Goal: Check status: Check status

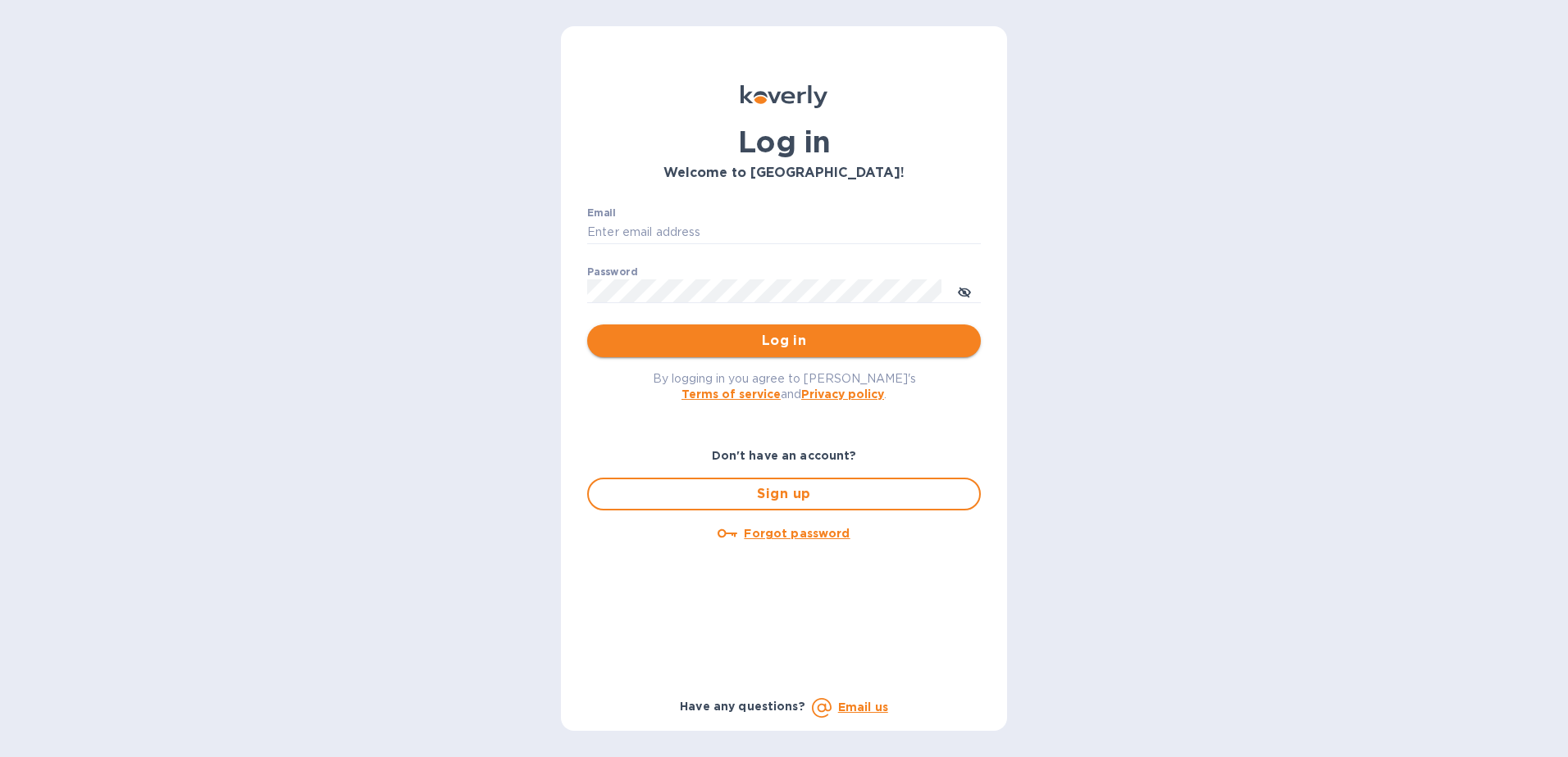
type input "[PERSON_NAME][EMAIL_ADDRESS][PERSON_NAME][DOMAIN_NAME]"
click at [703, 353] on button "Log in" at bounding box center [784, 341] width 393 height 32
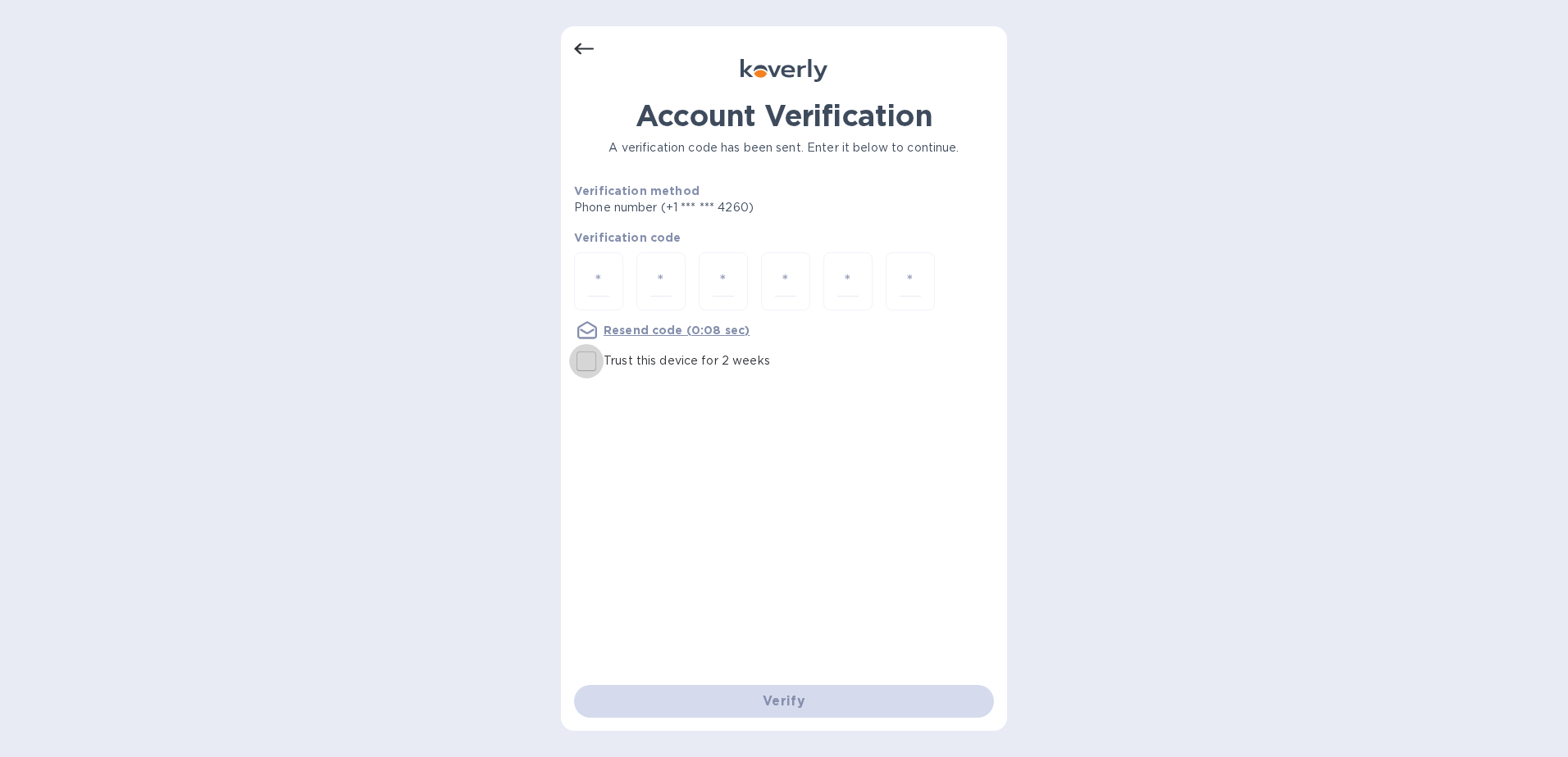
click at [592, 364] on input "Trust this device for 2 weeks" at bounding box center [587, 361] width 34 height 34
checkbox input "true"
click at [607, 285] on input "number" at bounding box center [598, 281] width 21 height 30
type input "7"
type input "8"
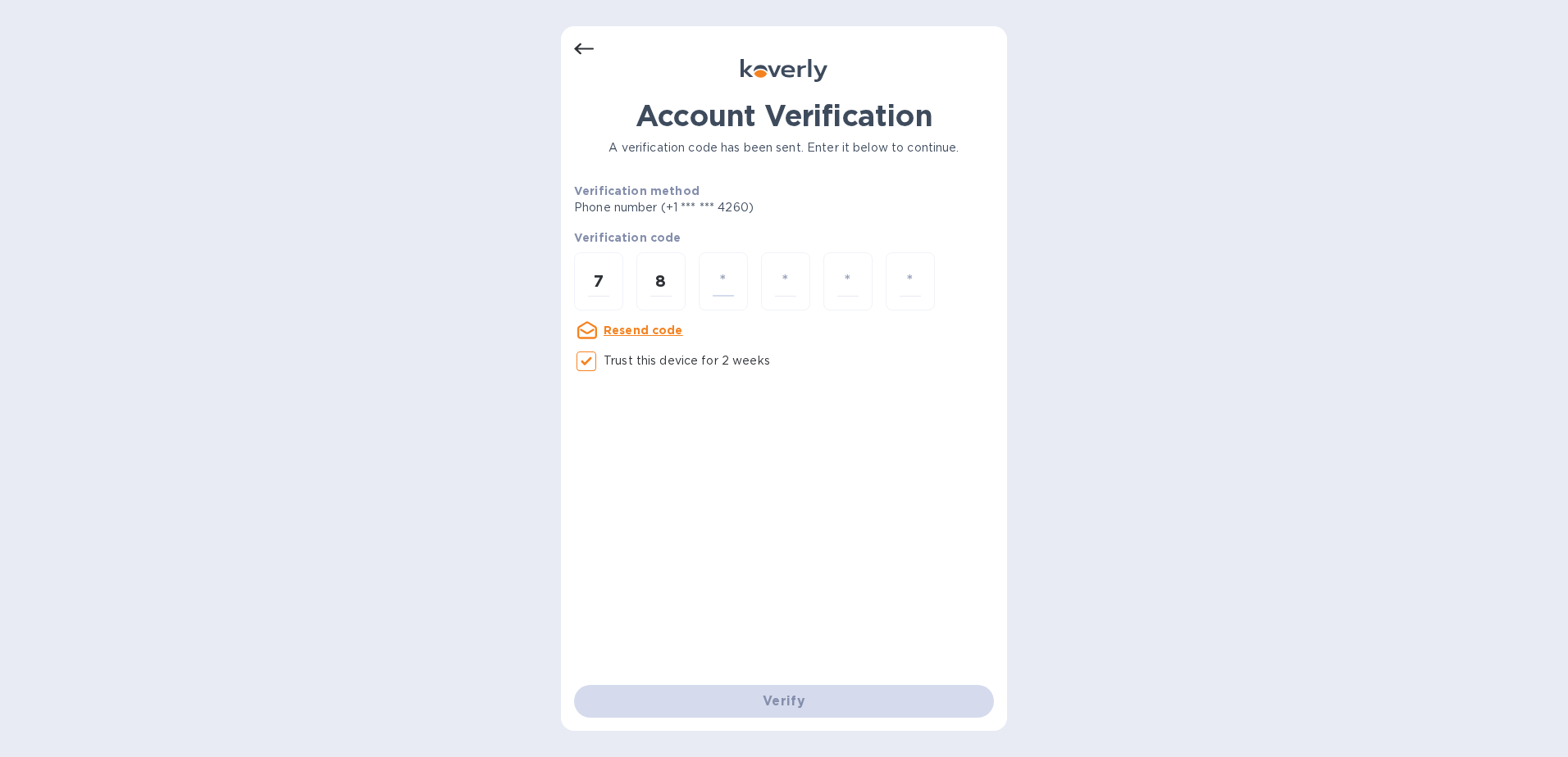
type input "6"
type input "7"
type input "2"
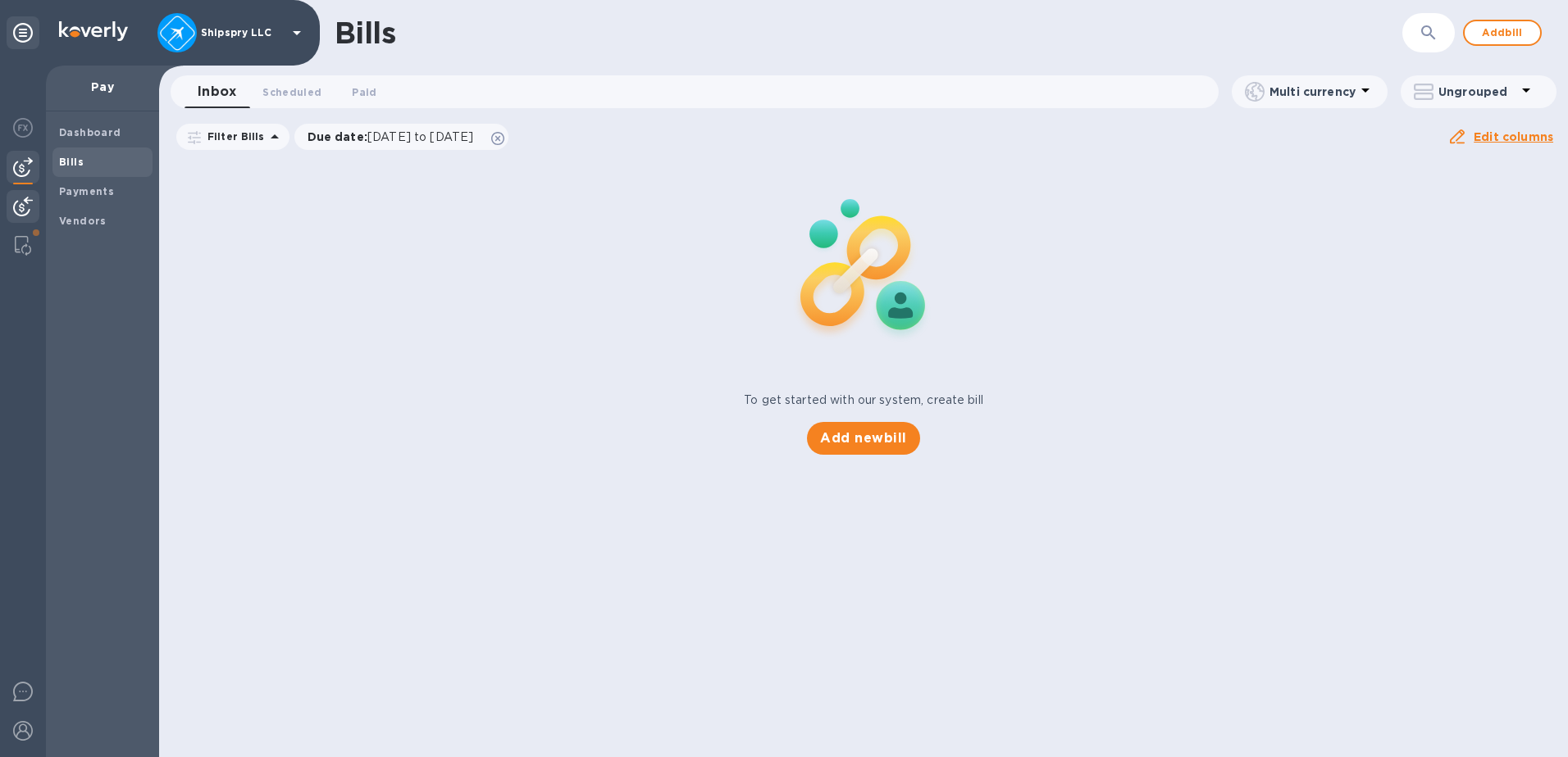
click at [22, 201] on img at bounding box center [22, 206] width 20 height 20
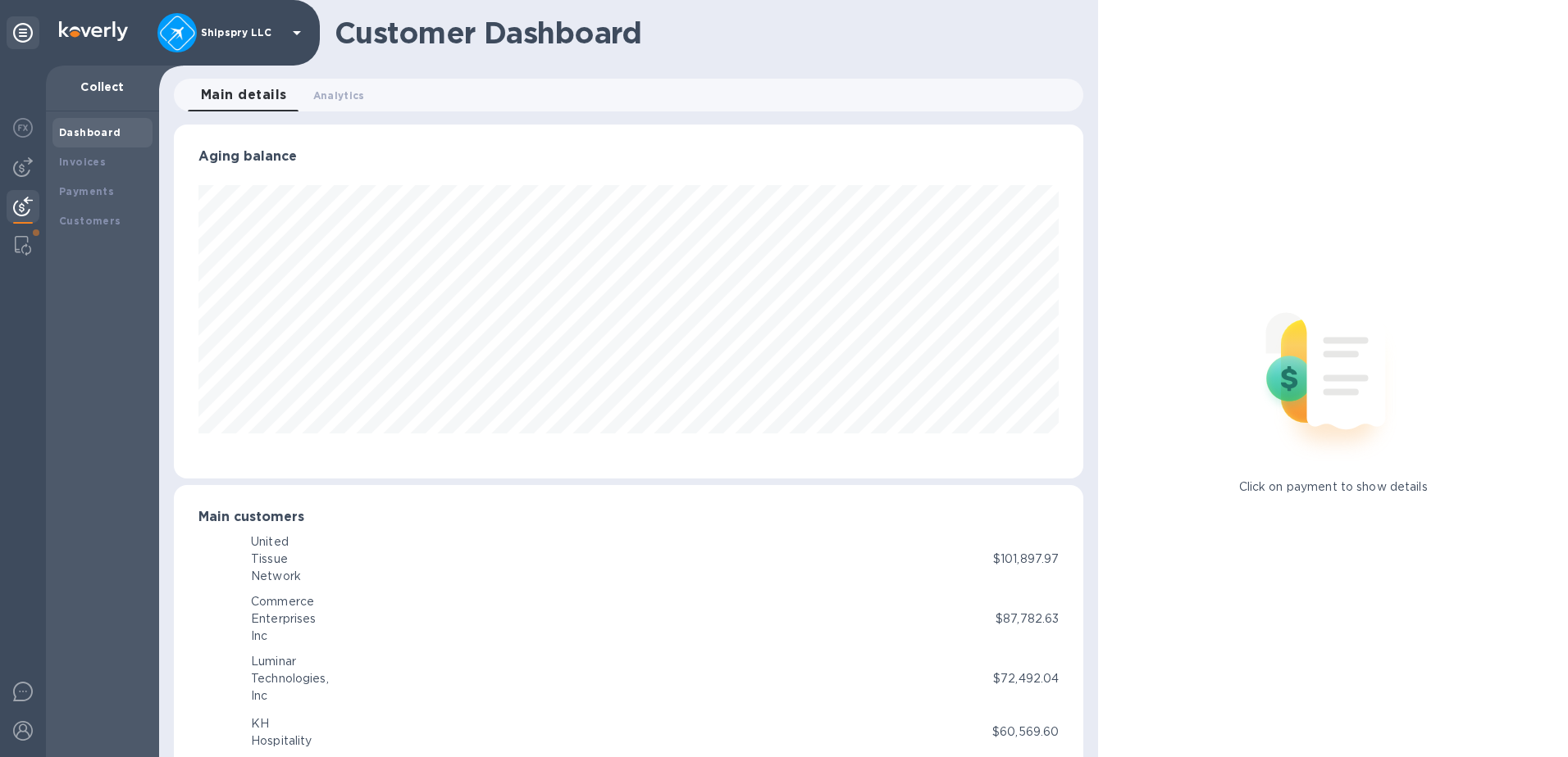
scroll to position [818986, 818975]
click at [96, 197] on div "Payments" at bounding box center [103, 191] width 87 height 16
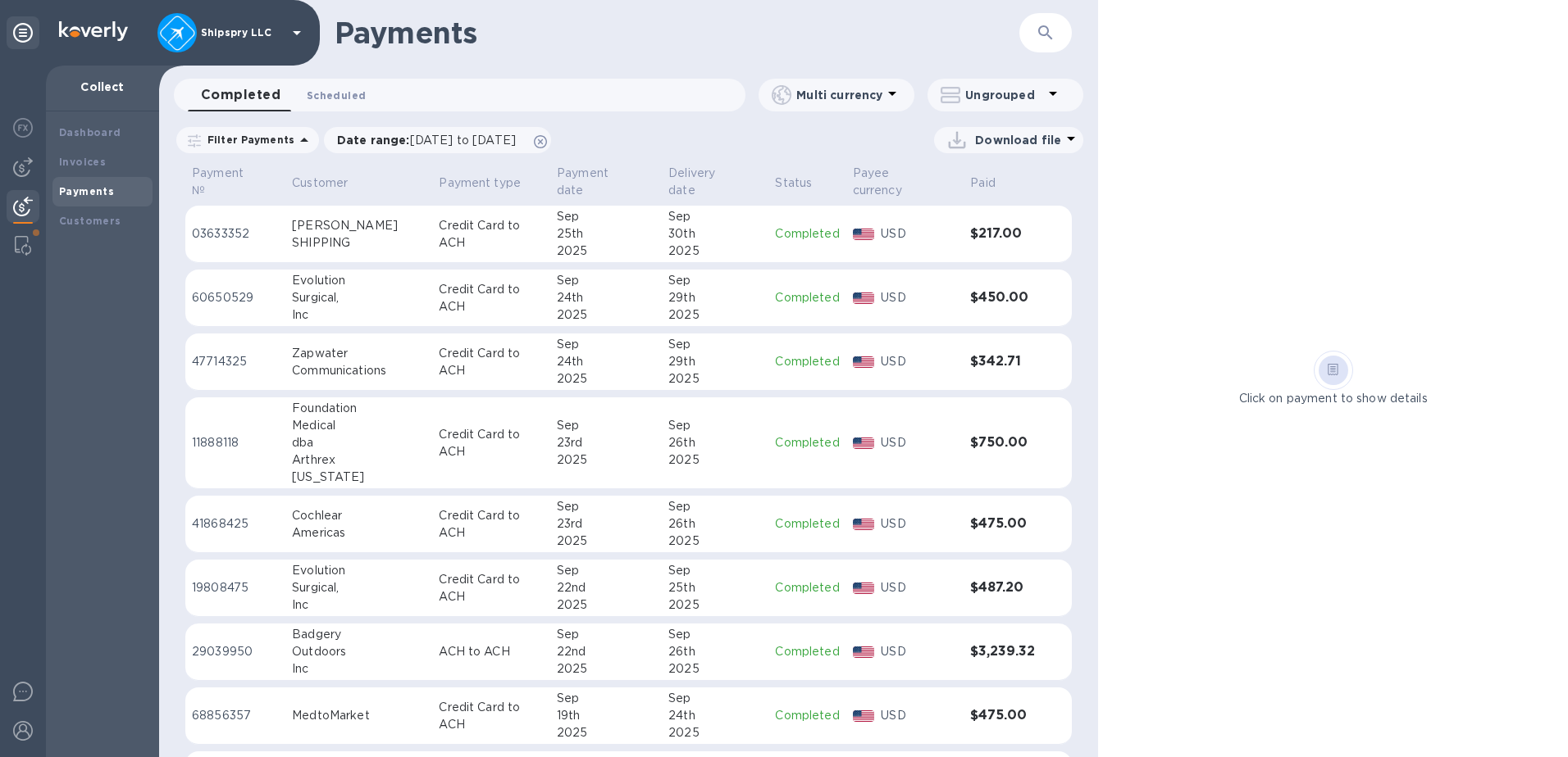
click at [309, 104] on button "Scheduled 0" at bounding box center [336, 95] width 85 height 32
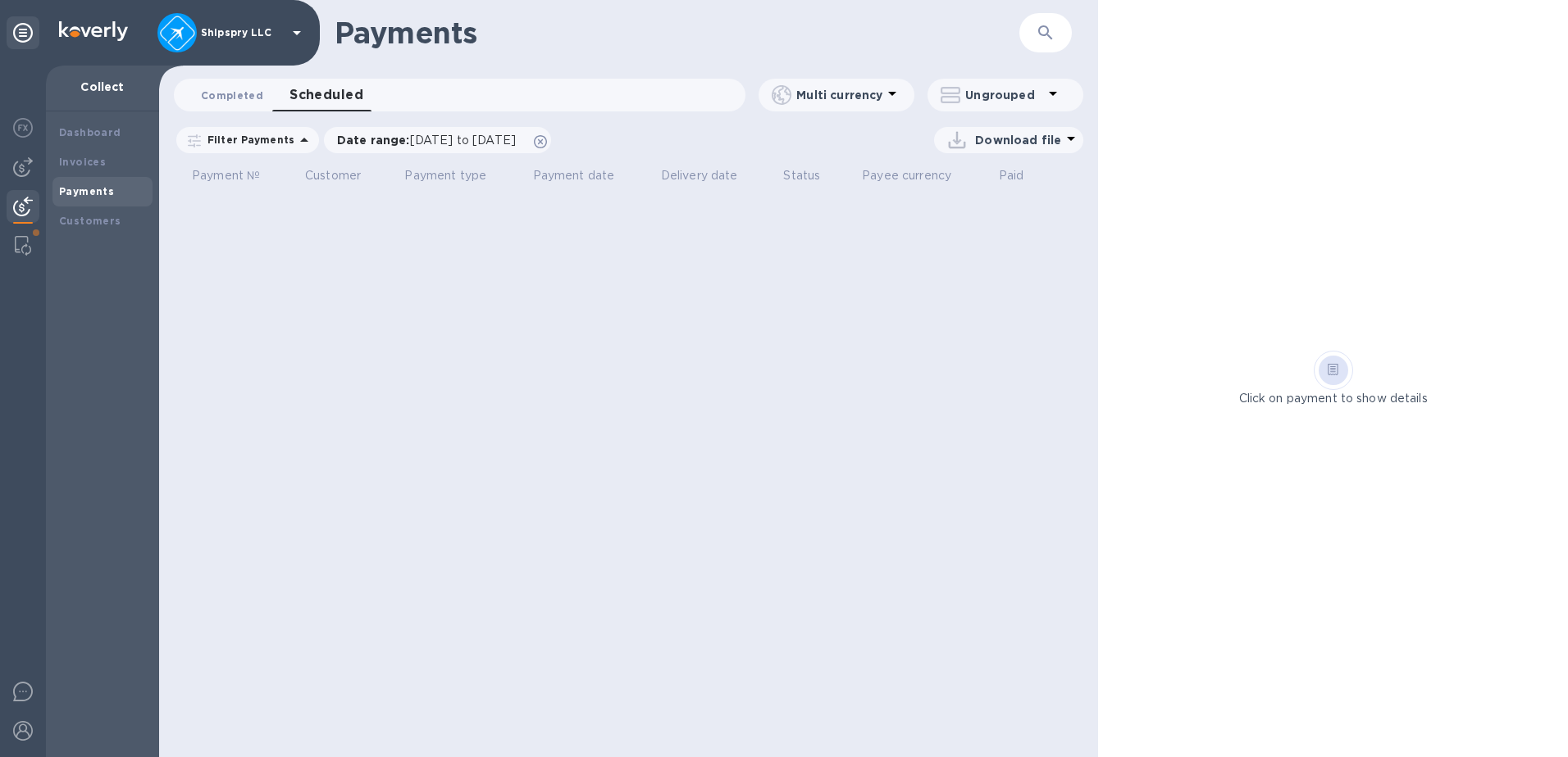
click at [241, 97] on span "Completed 0" at bounding box center [232, 96] width 62 height 17
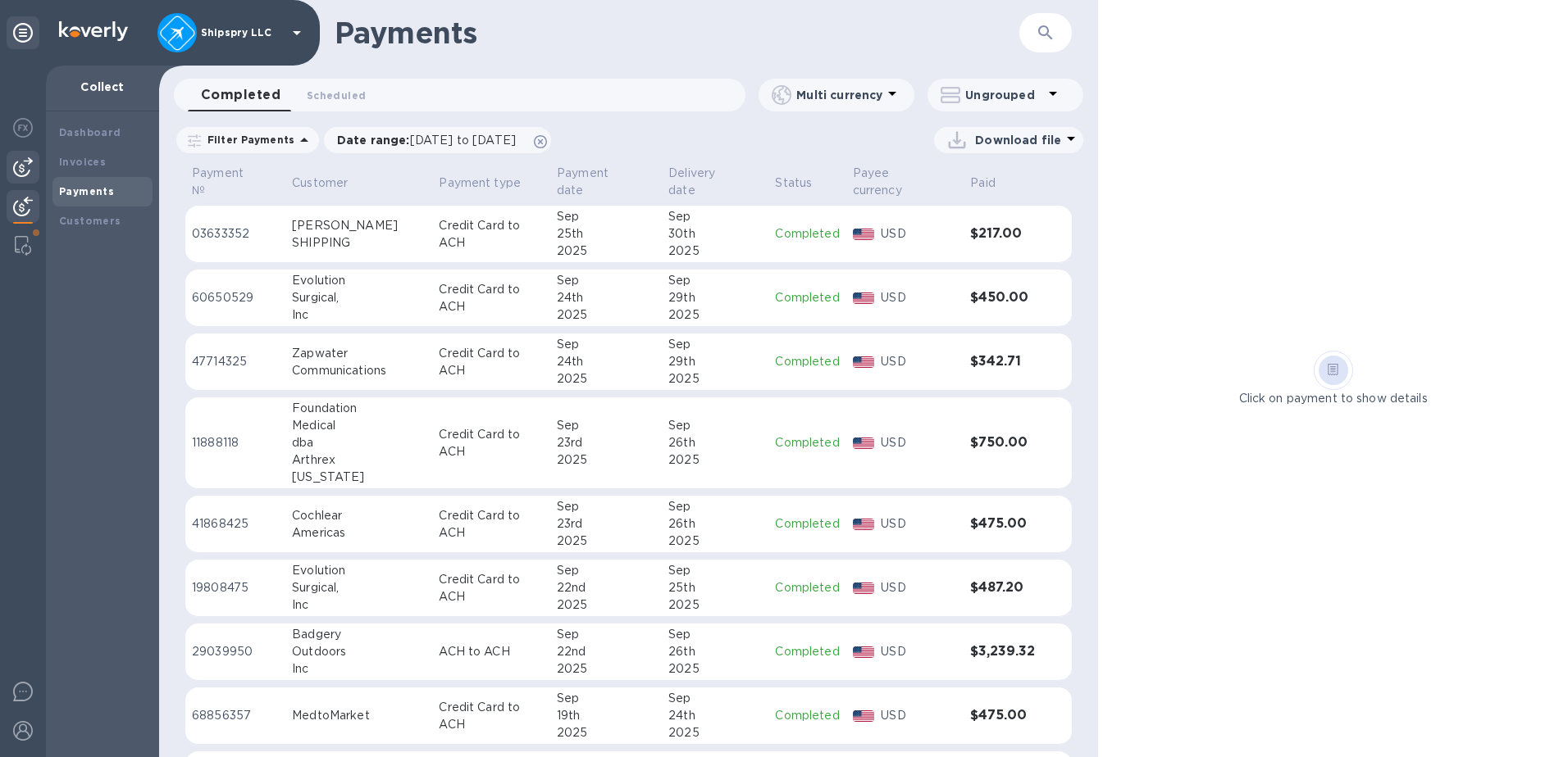
click at [22, 167] on img at bounding box center [22, 167] width 20 height 20
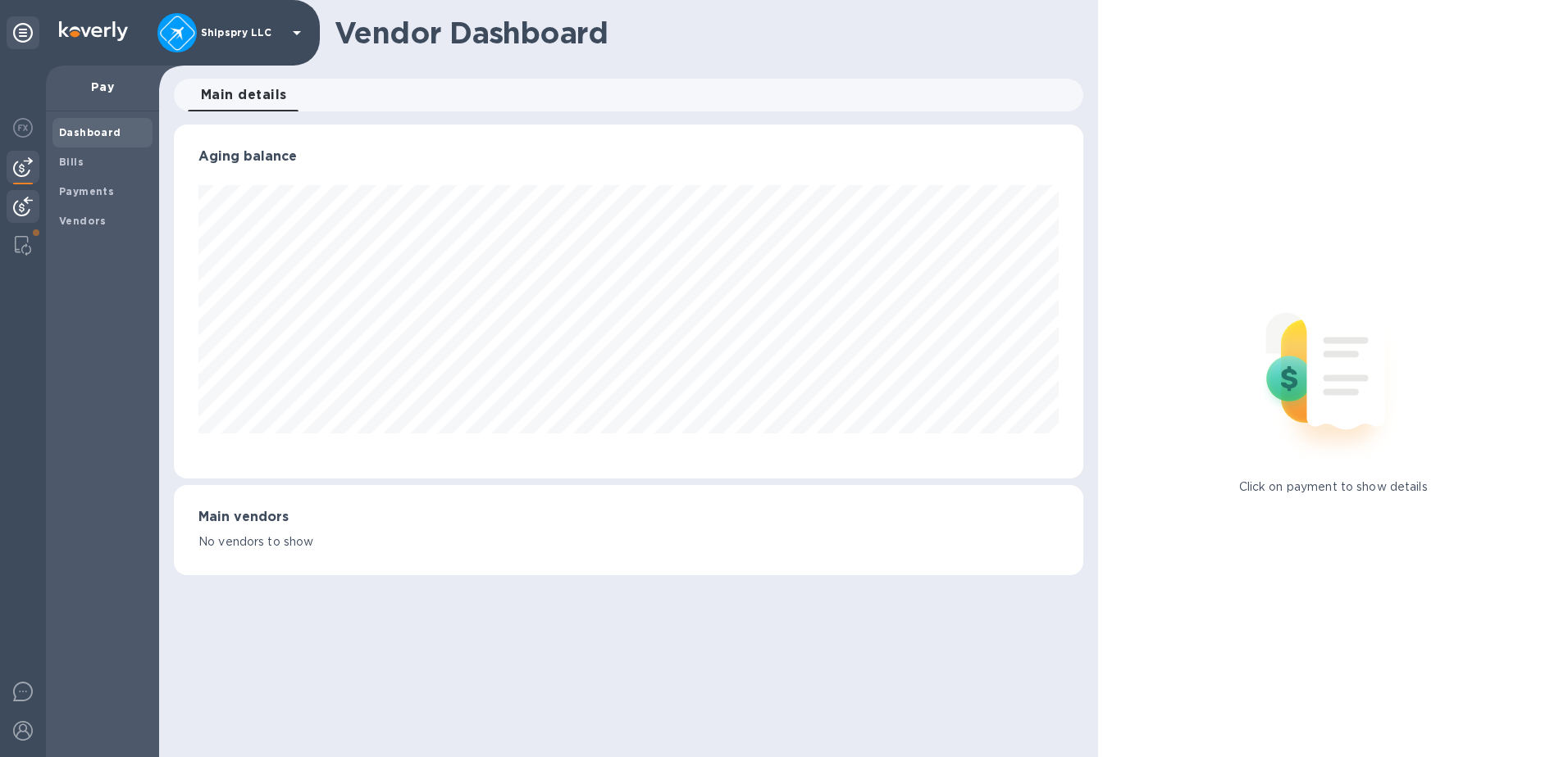
scroll to position [354, 910]
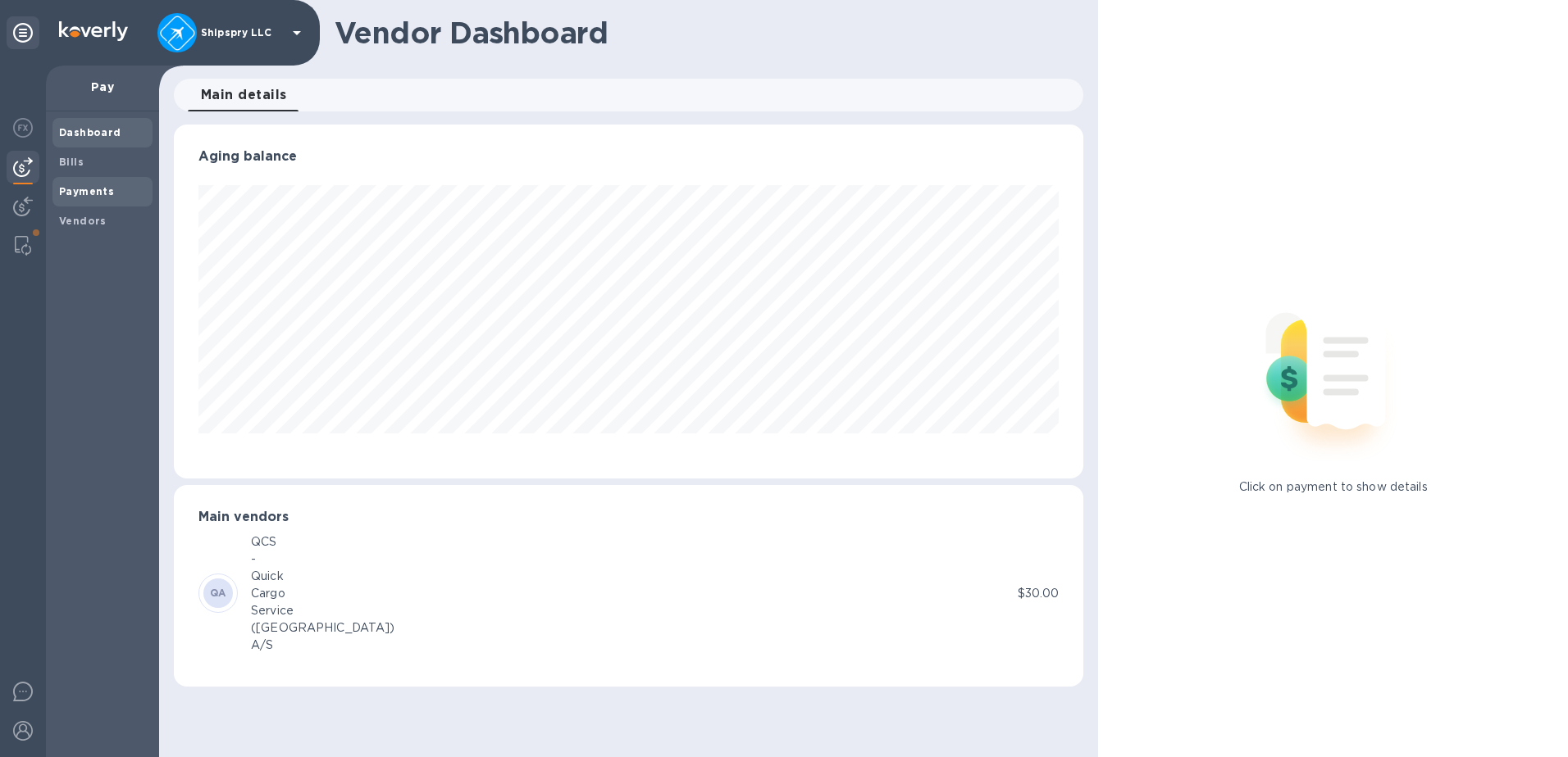
click at [84, 190] on b "Payments" at bounding box center [86, 191] width 55 height 12
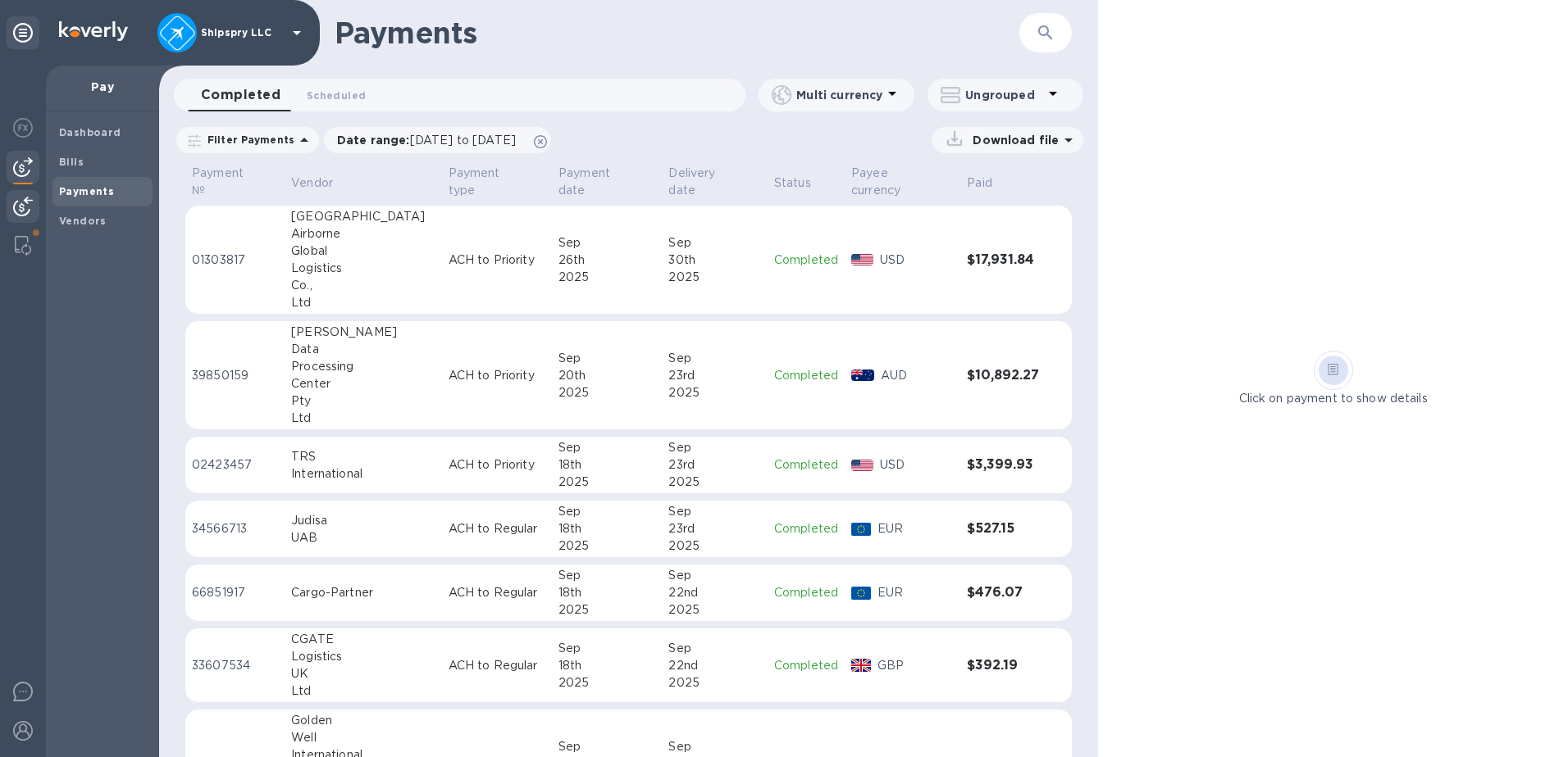
click at [21, 209] on img at bounding box center [22, 206] width 20 height 20
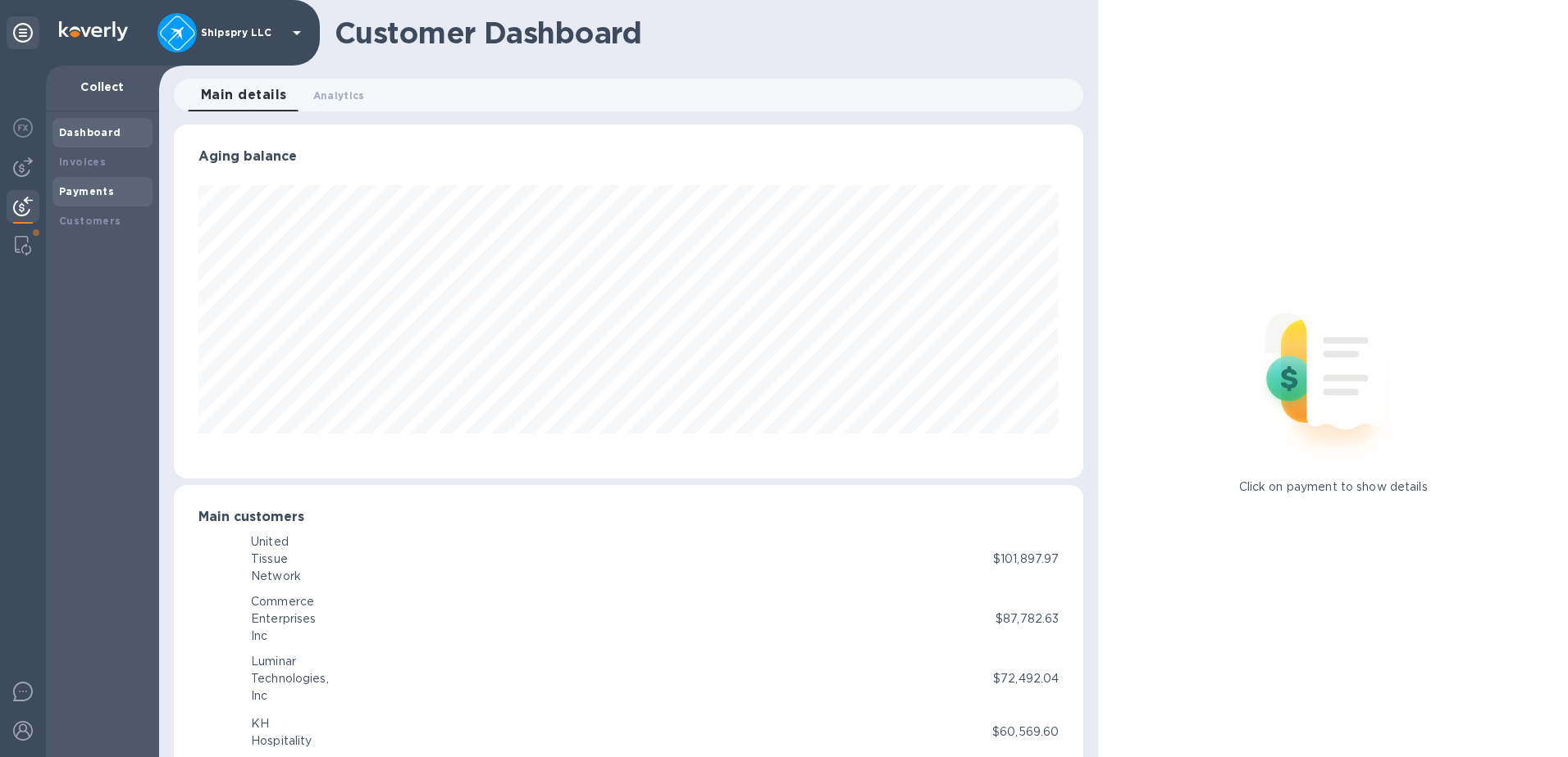
scroll to position [818986, 818975]
click at [83, 191] on b "Payments" at bounding box center [86, 191] width 55 height 12
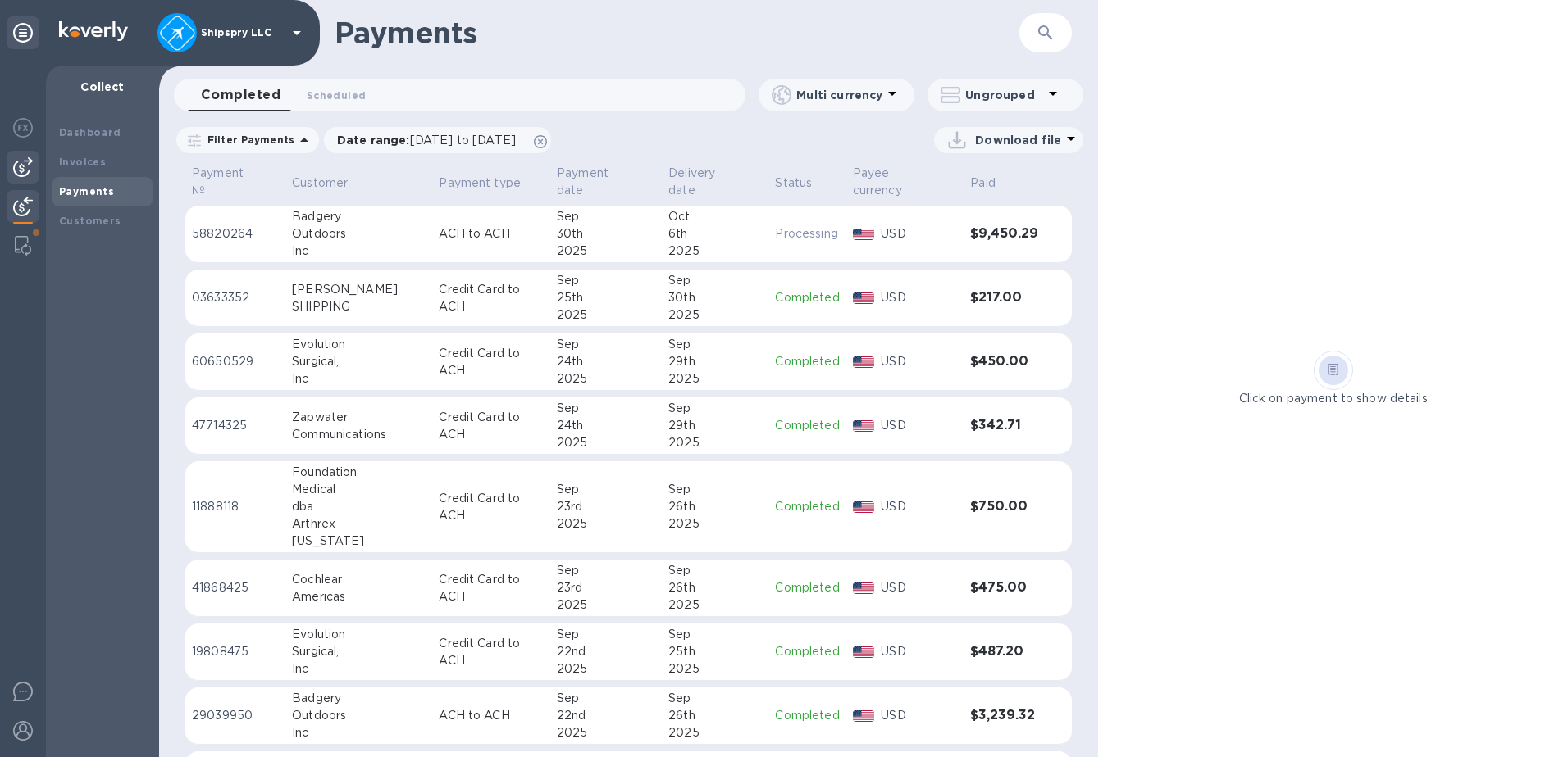
click at [13, 167] on img at bounding box center [22, 167] width 20 height 20
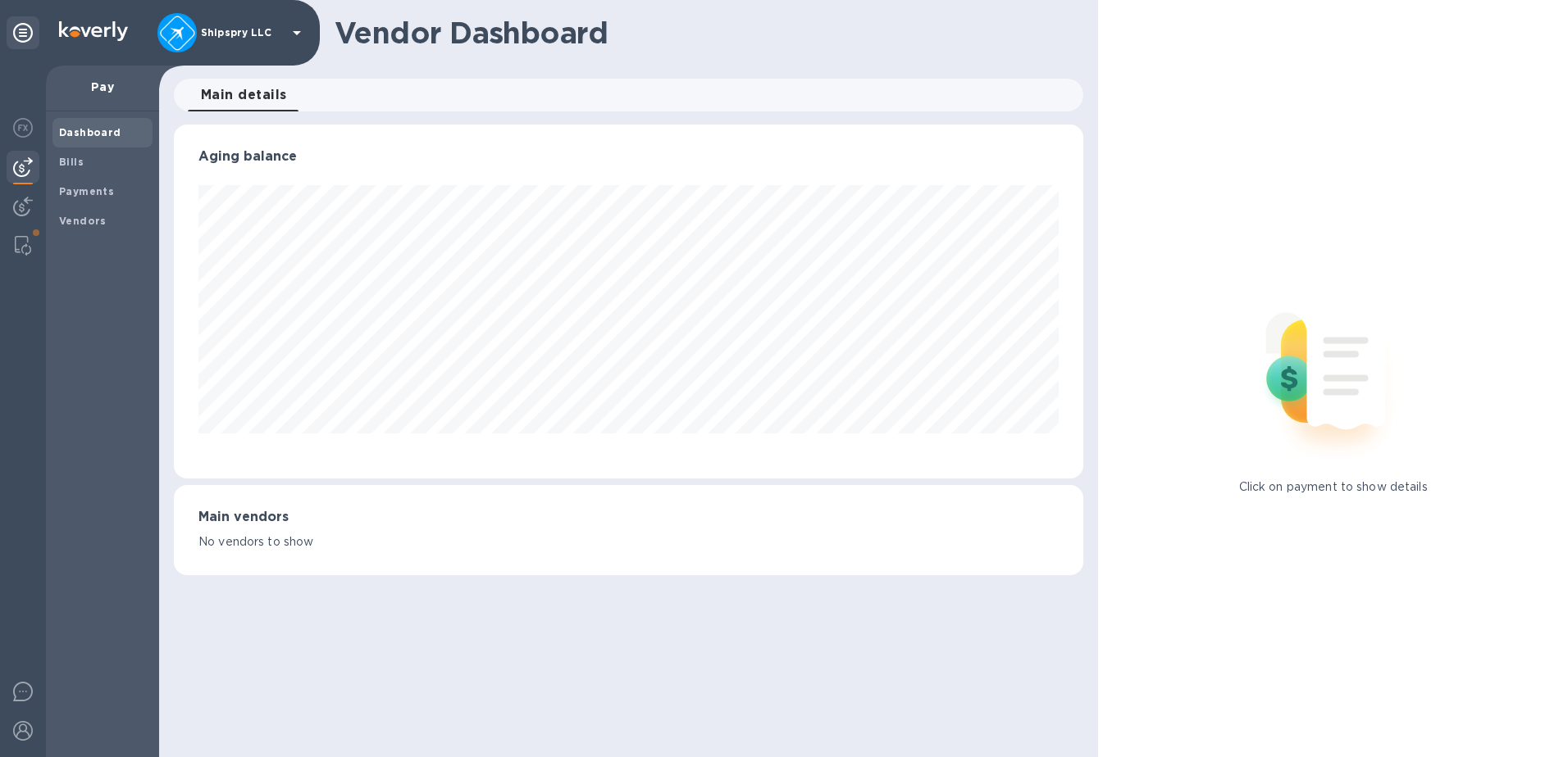
scroll to position [354, 910]
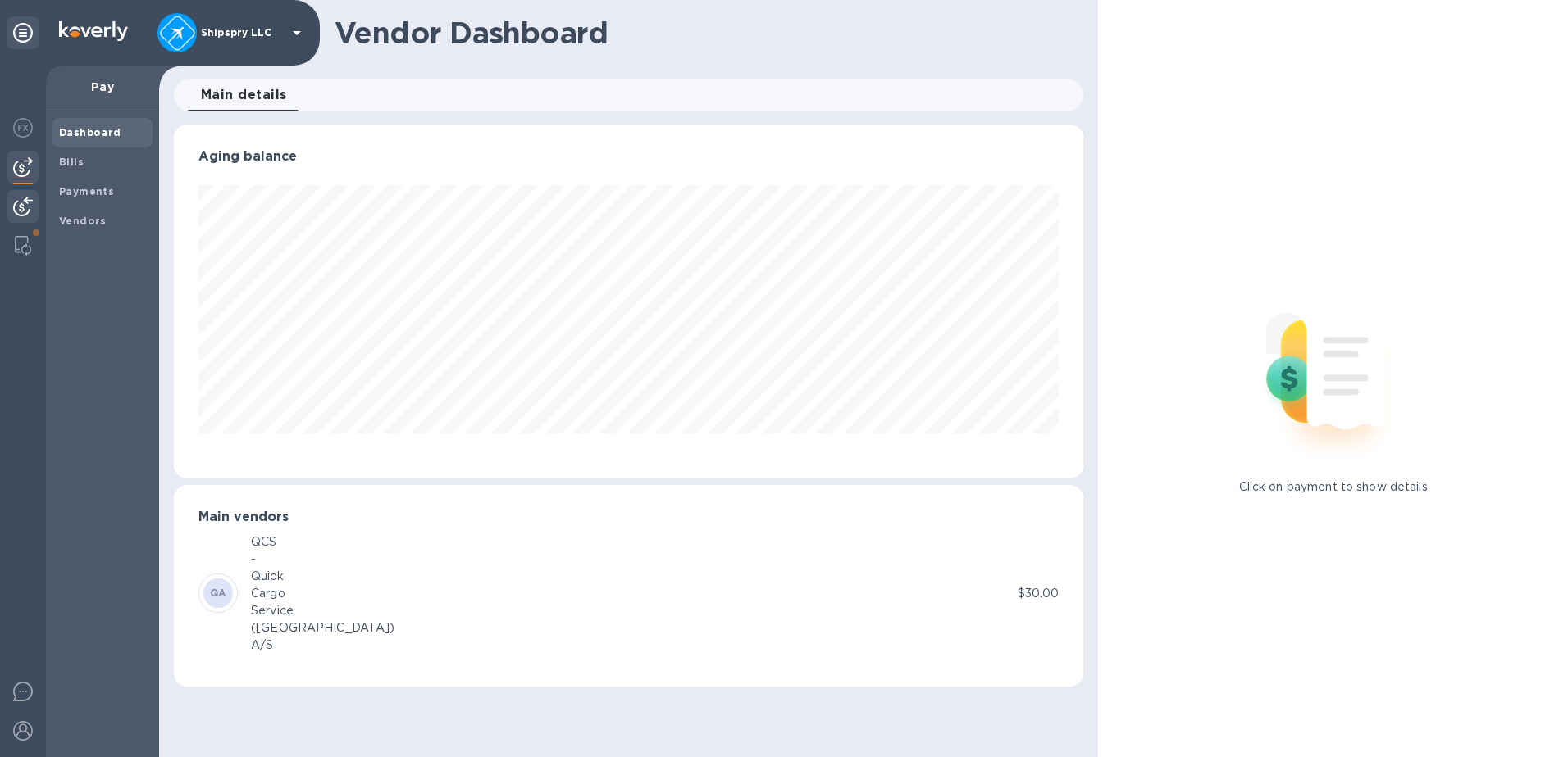
click at [27, 208] on img at bounding box center [22, 206] width 20 height 20
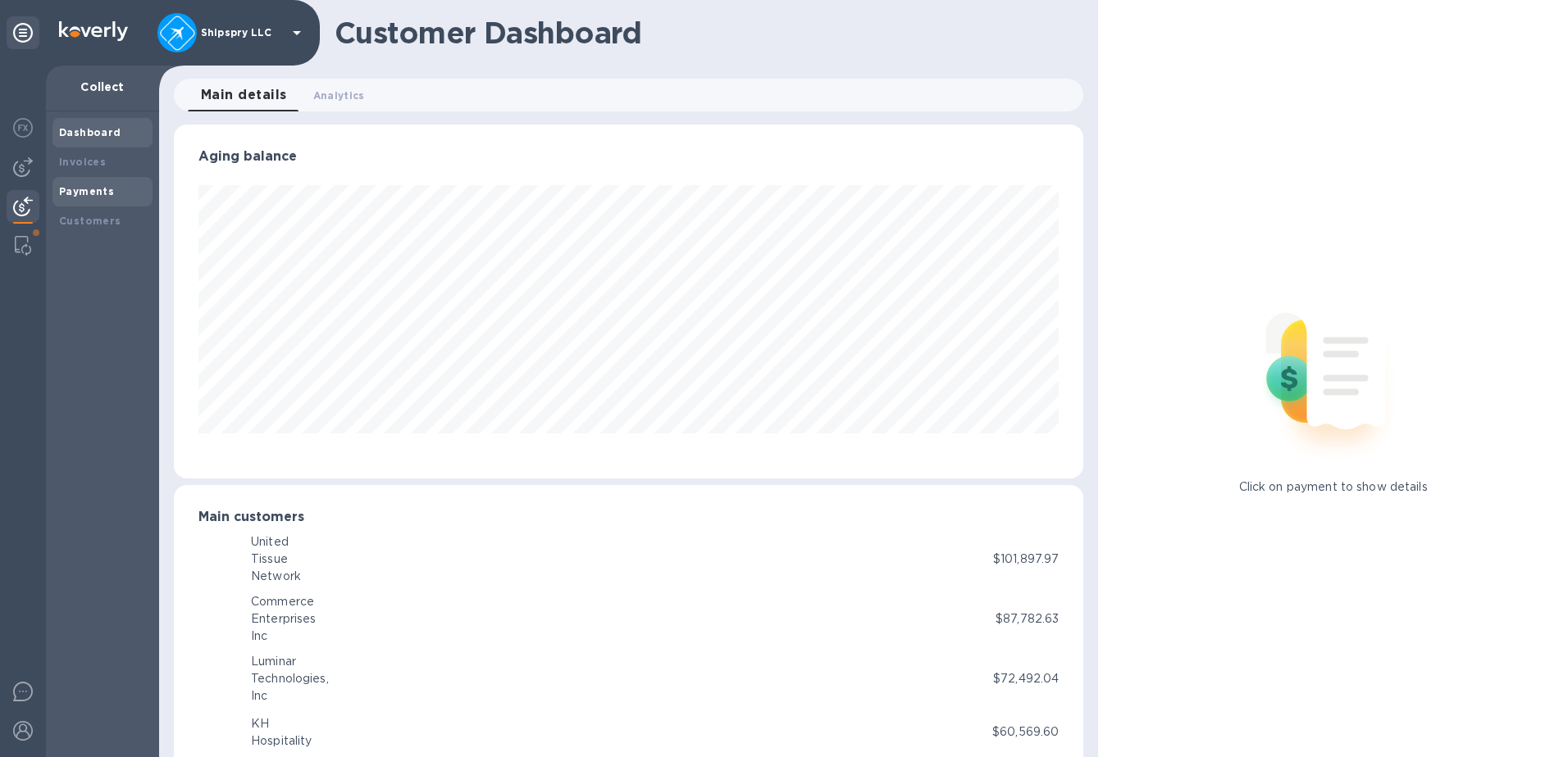
scroll to position [818986, 818975]
click at [85, 186] on b "Payments" at bounding box center [86, 191] width 55 height 12
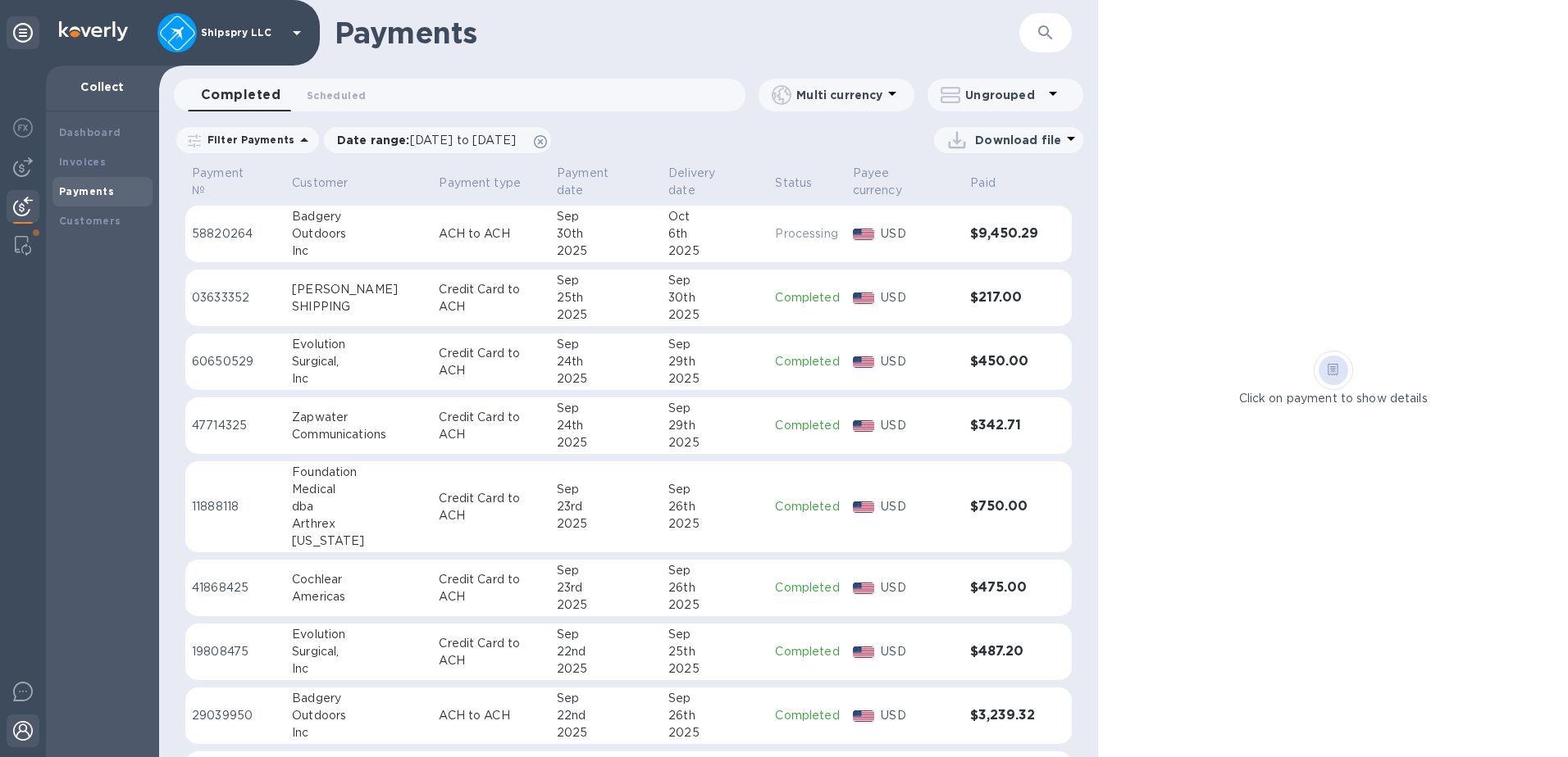
click at [30, 731] on img at bounding box center [22, 731] width 20 height 20
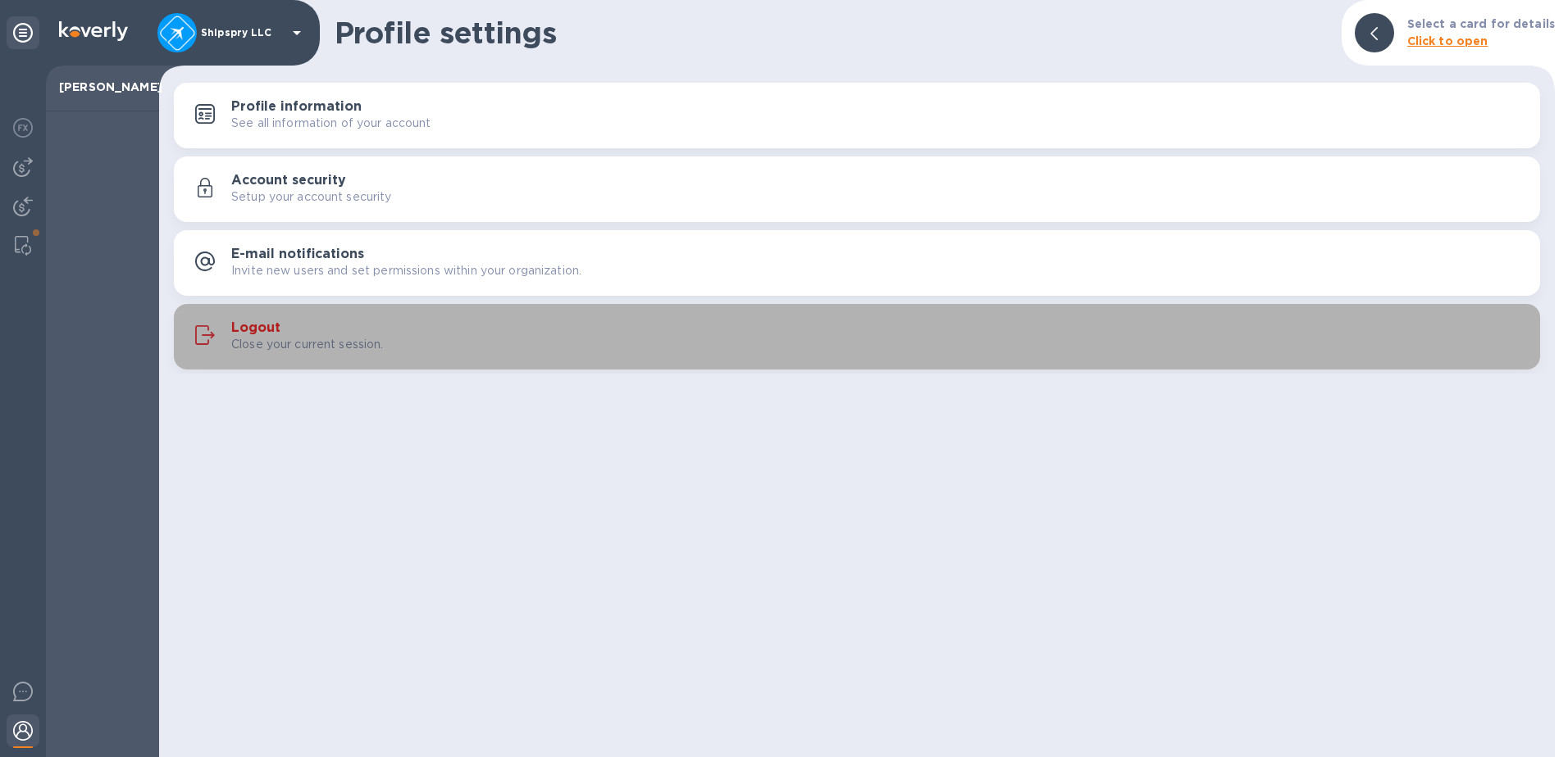
click at [313, 345] on p "Close your current session." at bounding box center [307, 344] width 152 height 17
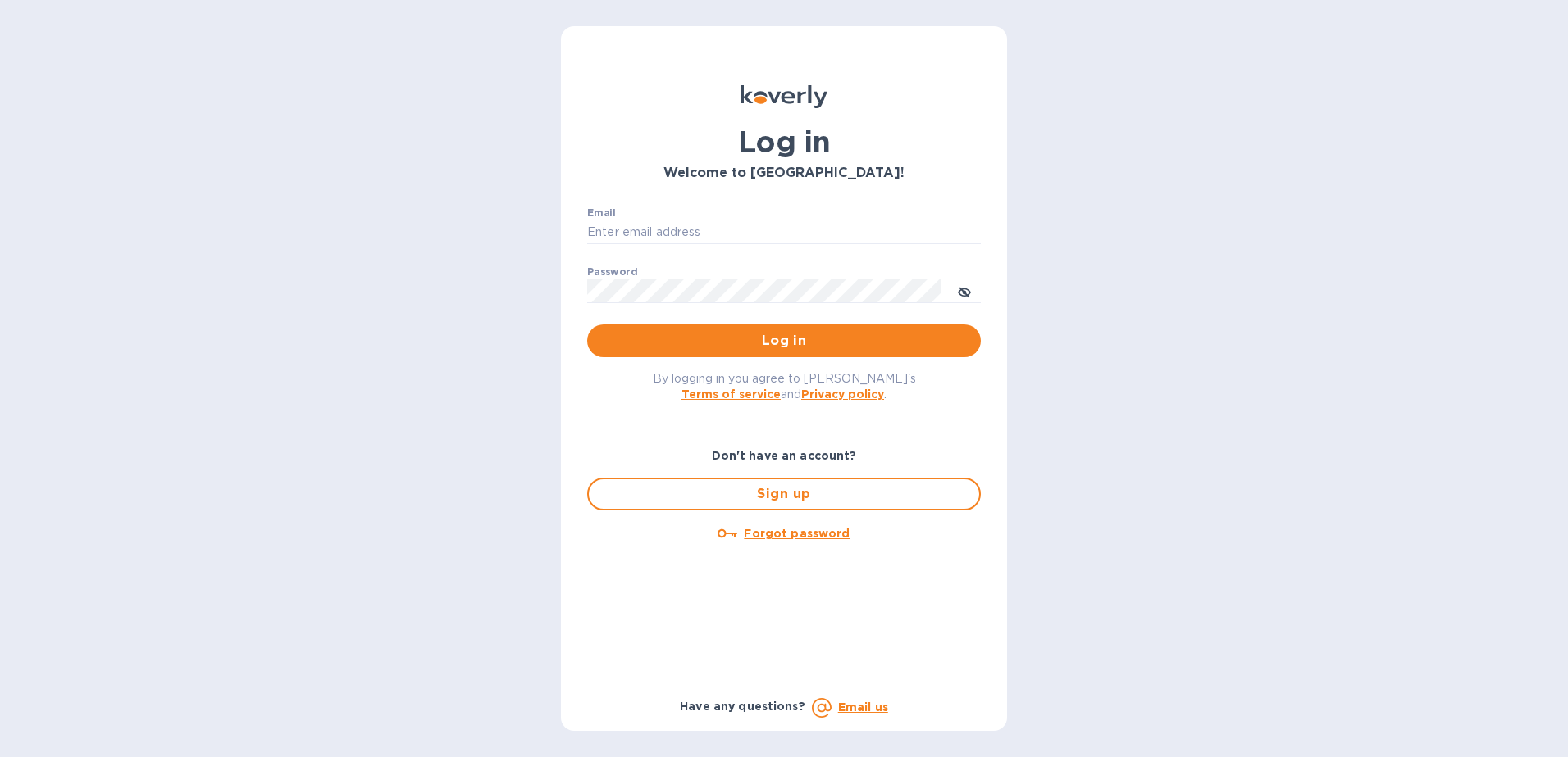
type input "[PERSON_NAME][EMAIL_ADDRESS][PERSON_NAME][DOMAIN_NAME]"
